Goal: Information Seeking & Learning: Learn about a topic

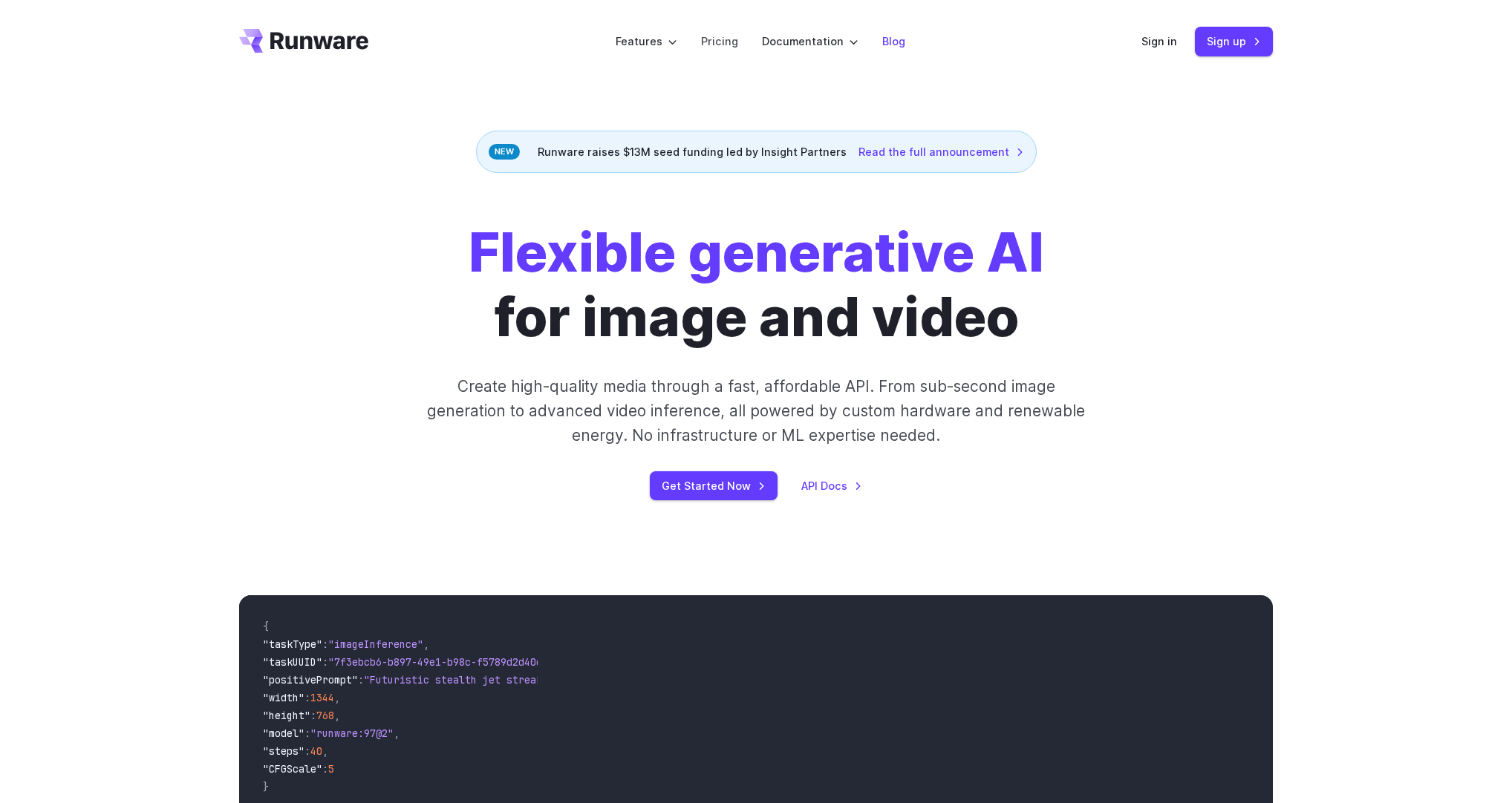
click at [889, 41] on link "Blog" at bounding box center [894, 41] width 23 height 17
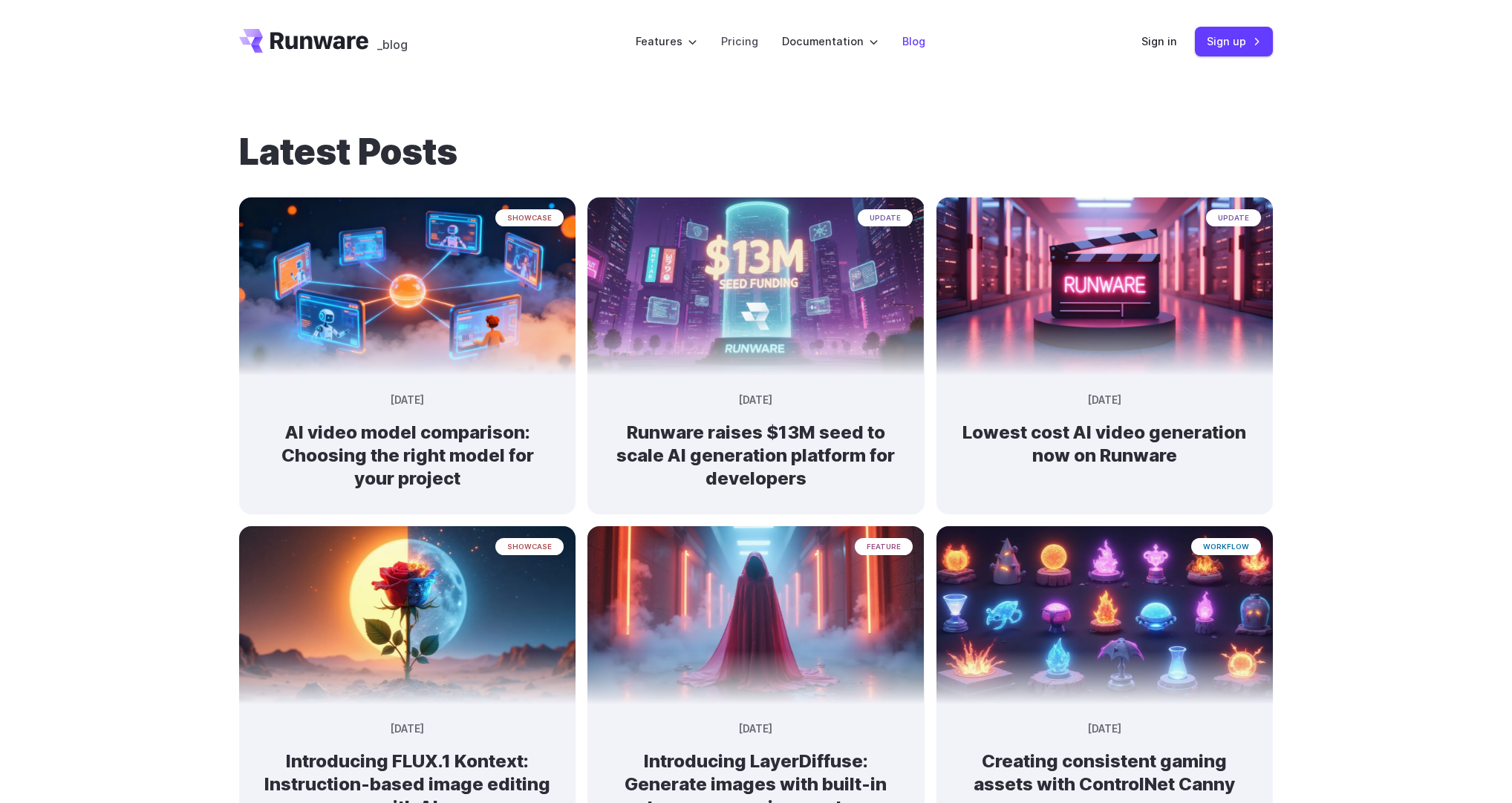
click at [914, 33] on link "Blog" at bounding box center [914, 41] width 23 height 17
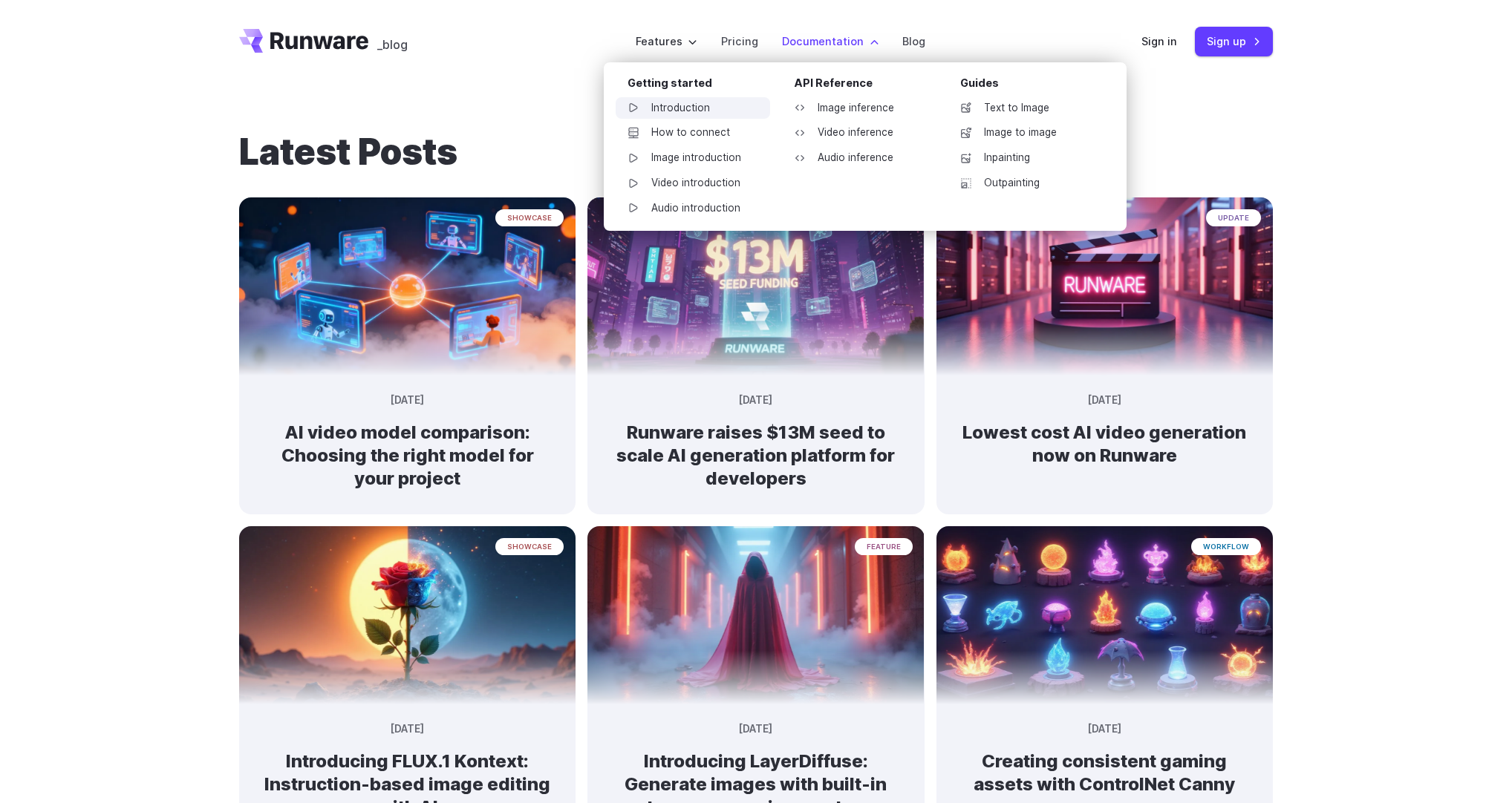
click at [725, 115] on link "Introduction" at bounding box center [693, 108] width 155 height 22
